Goal: Transaction & Acquisition: Purchase product/service

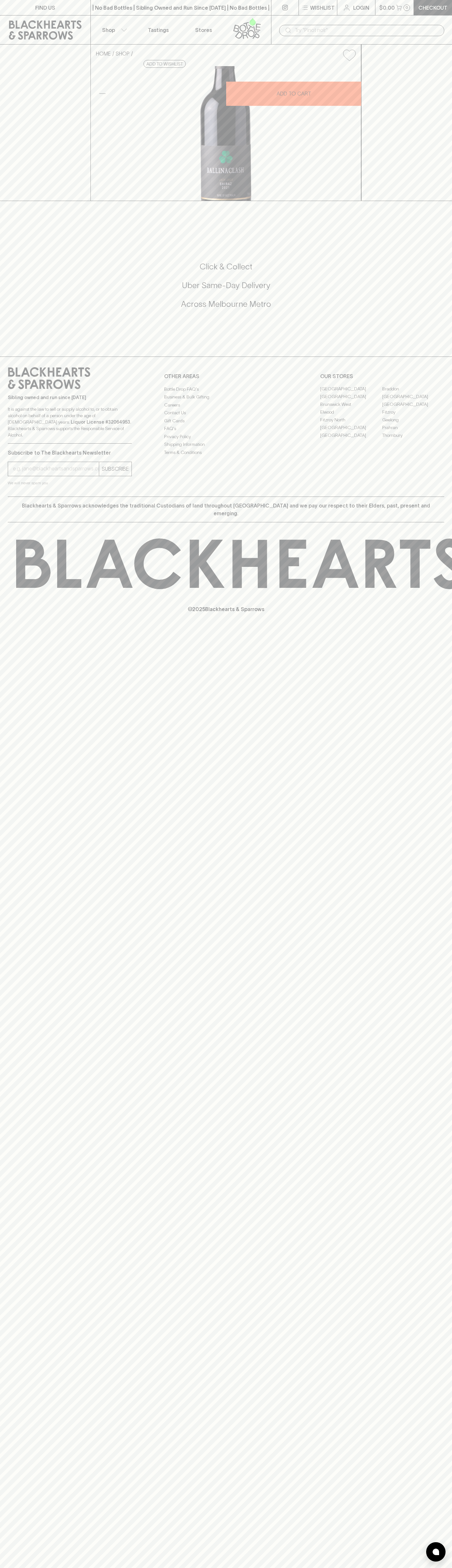
click at [338, 20] on div "​" at bounding box center [361, 30] width 181 height 29
click at [427, 1384] on div "FIND US | No Bad Bottles | Sibling Owned and Run Since 2006 | No Bad Bottles | …" at bounding box center [226, 784] width 452 height 1568
click at [144, 1567] on html "FIND US | No Bad Bottles | Sibling Owned and Run Since 2006 | No Bad Bottles | …" at bounding box center [226, 784] width 452 height 1568
click at [17, 1410] on div "FIND US | No Bad Bottles | Sibling Owned and Run Since 2006 | No Bad Bottles | …" at bounding box center [226, 784] width 452 height 1568
